Goal: Answer question/provide support: Answer question/provide support

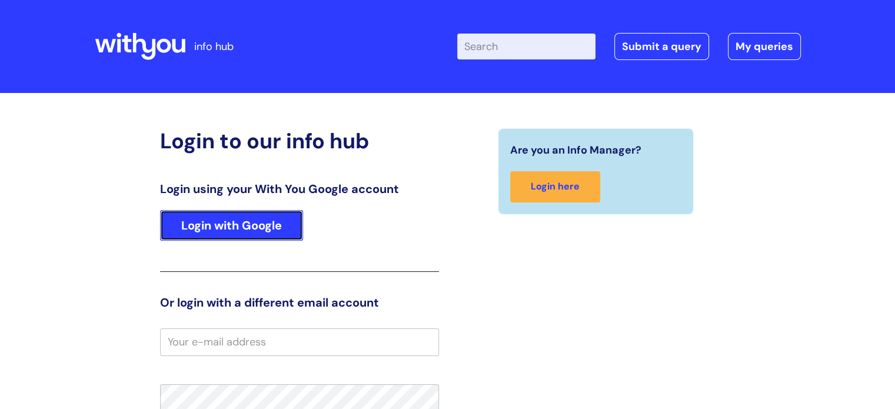
click at [297, 228] on link "Login with Google" at bounding box center [231, 225] width 143 height 31
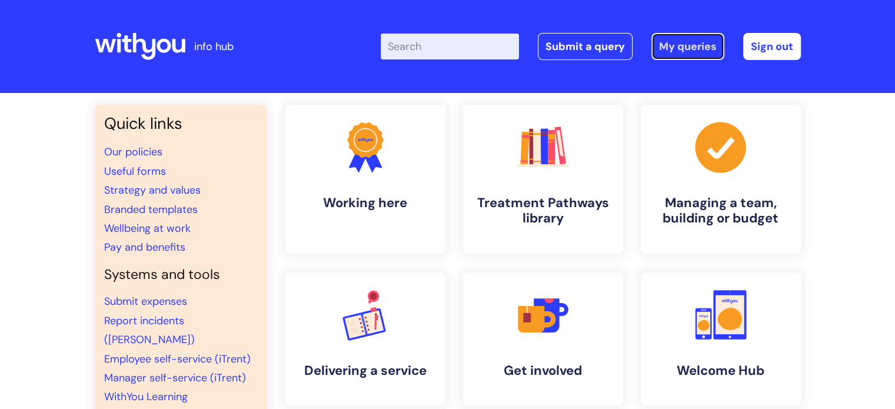
click at [697, 47] on link "My queries" at bounding box center [688, 46] width 73 height 27
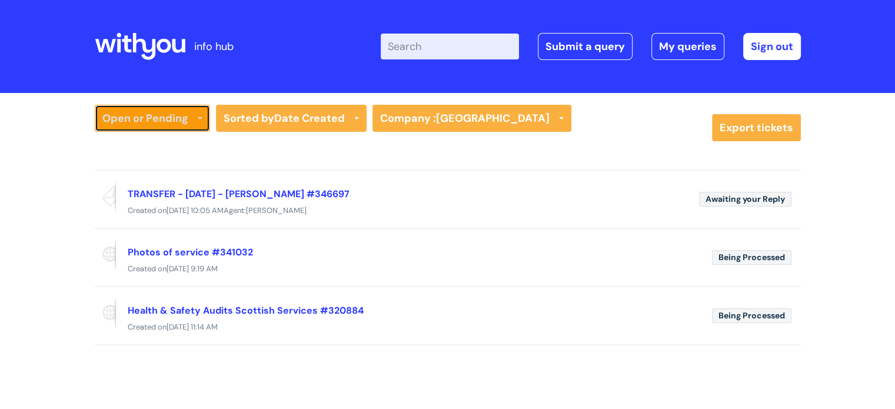
click at [190, 117] on link "Open or Pending" at bounding box center [152, 118] width 115 height 27
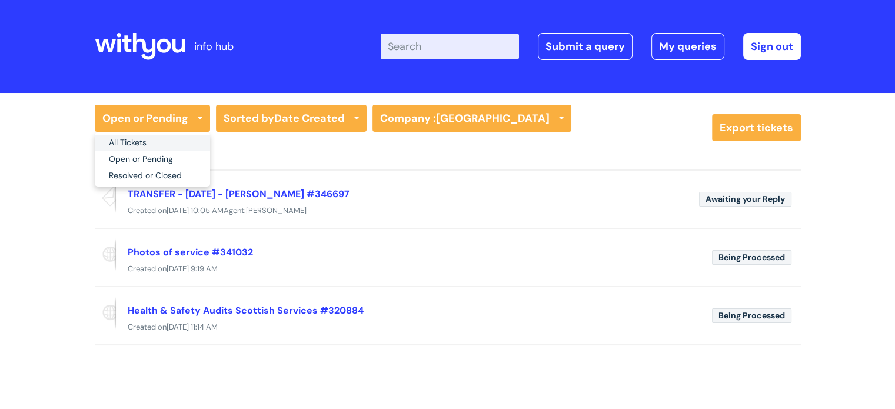
click at [168, 144] on link "All Tickets" at bounding box center [152, 143] width 115 height 16
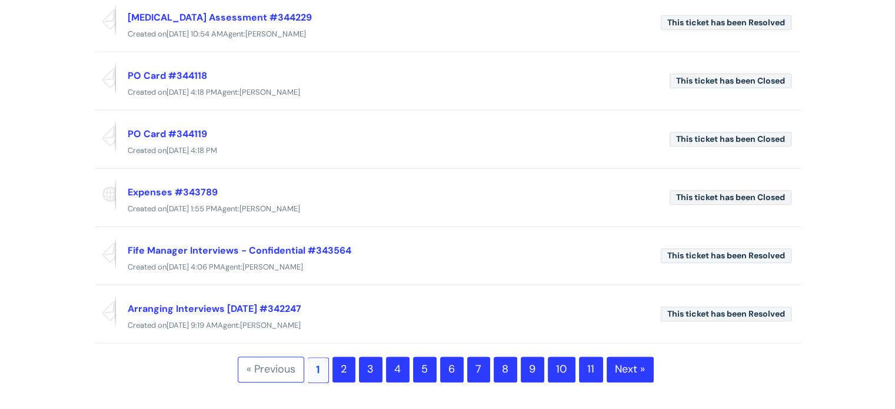
scroll to position [431, 0]
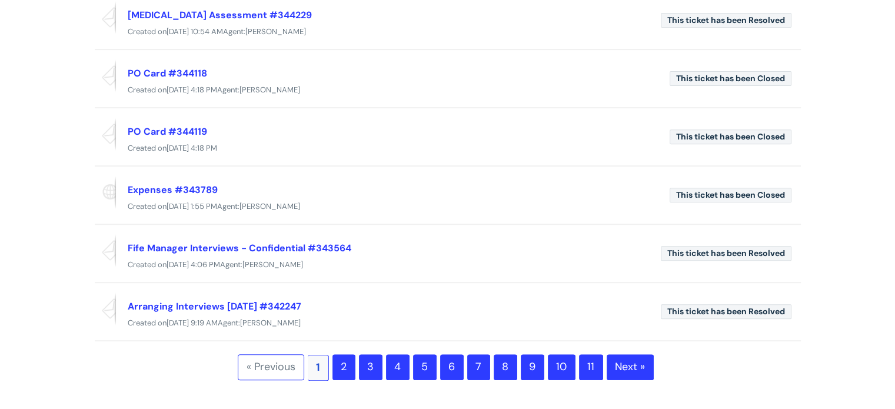
click at [349, 361] on link "2" at bounding box center [344, 367] width 23 height 26
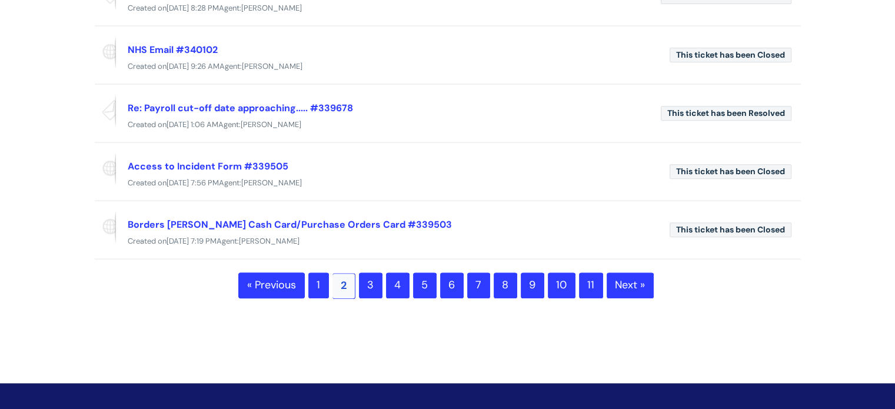
scroll to position [496, 0]
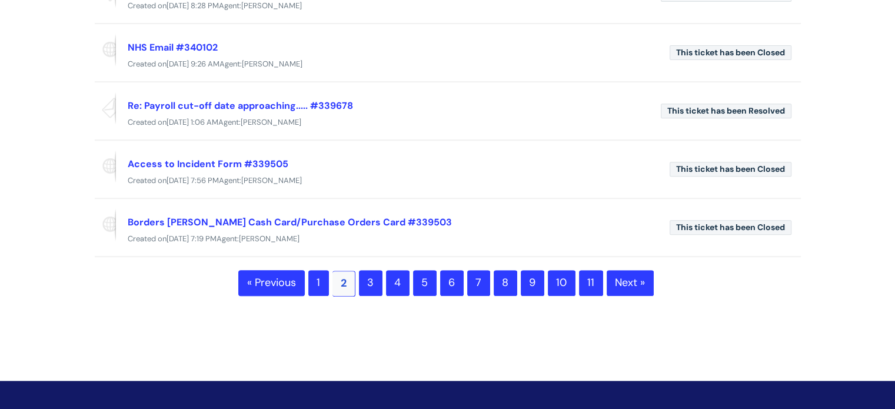
click at [372, 282] on link "3" at bounding box center [371, 283] width 24 height 26
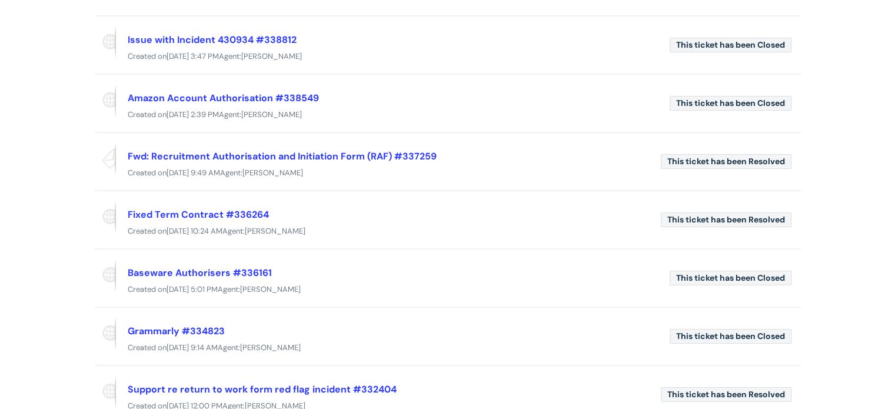
scroll to position [155, 0]
click at [397, 347] on div "Created on Wed, 9 Jul at 9:14 AM Agent: Sandeep Kenth" at bounding box center [448, 347] width 706 height 15
click at [374, 340] on div "Created on Wed, 9 Jul at 9:14 AM Agent: Sandeep Kenth" at bounding box center [448, 347] width 706 height 15
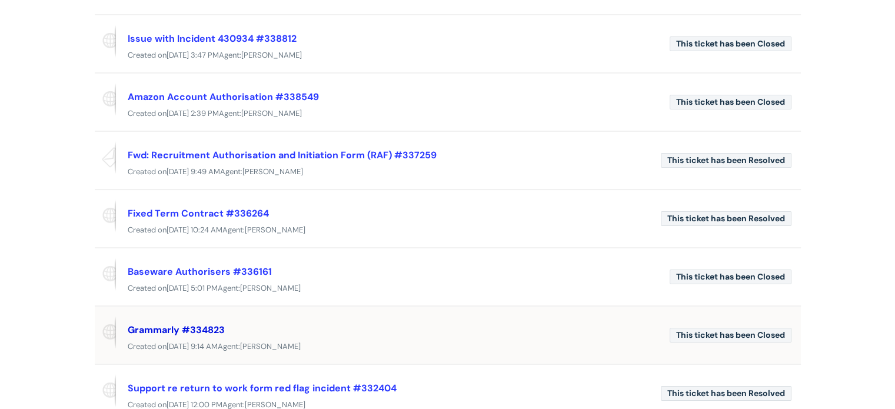
click at [151, 332] on link "Grammarly #334823" at bounding box center [176, 330] width 97 height 12
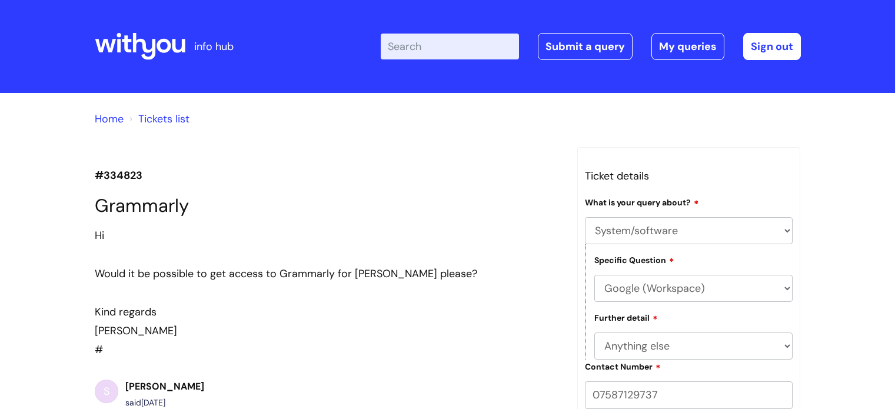
select select "System/software"
select select "Google (Workspace)"
select select "Anything else"
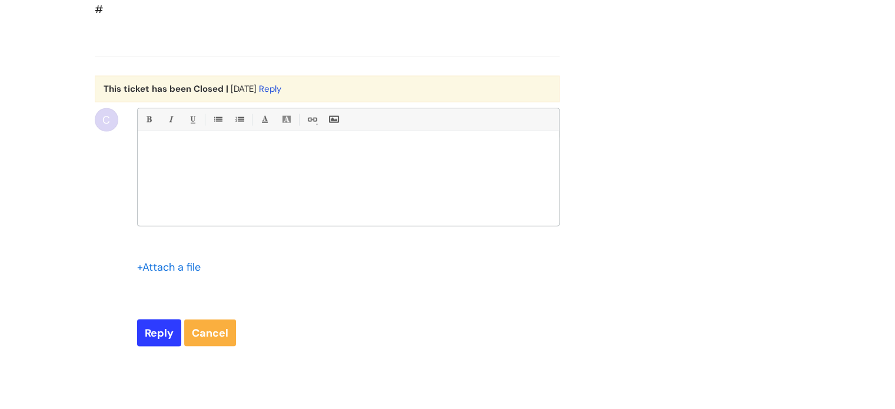
scroll to position [2488, 0]
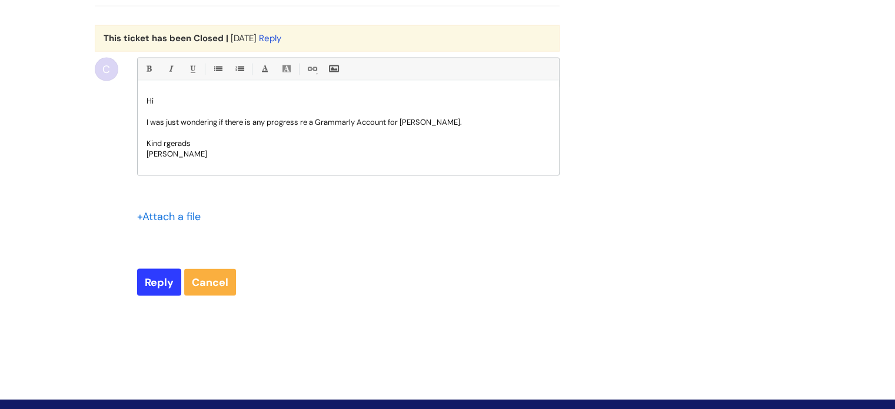
click at [176, 149] on p "Kind rgerads" at bounding box center [349, 143] width 404 height 11
click at [158, 296] on input "Reply" at bounding box center [159, 282] width 44 height 27
type input "Please Wait..."
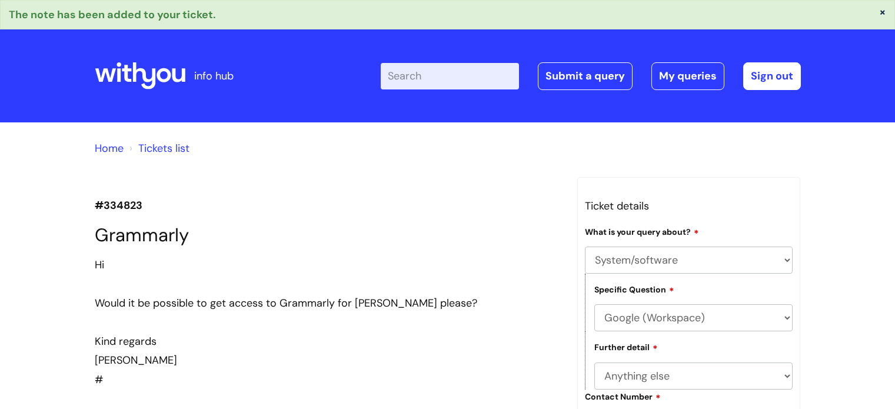
select select "System/software"
select select "Google (Workspace)"
select select "Anything else"
